Goal: Task Accomplishment & Management: Use online tool/utility

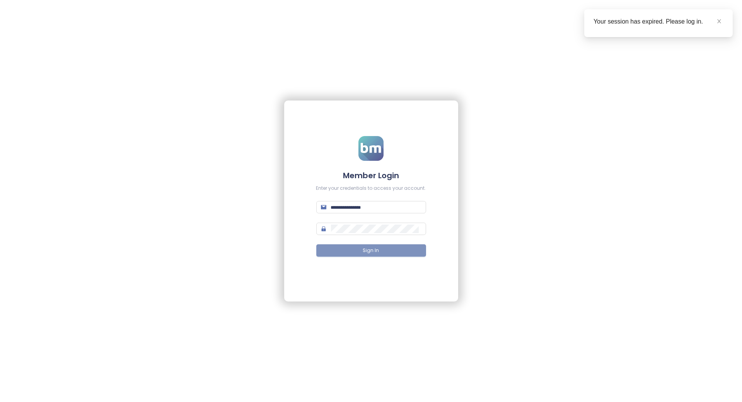
type input "**********"
click at [364, 253] on span "Sign In" at bounding box center [371, 250] width 16 height 7
click at [210, 213] on div "**********" at bounding box center [371, 201] width 742 height 402
